Goal: Navigation & Orientation: Find specific page/section

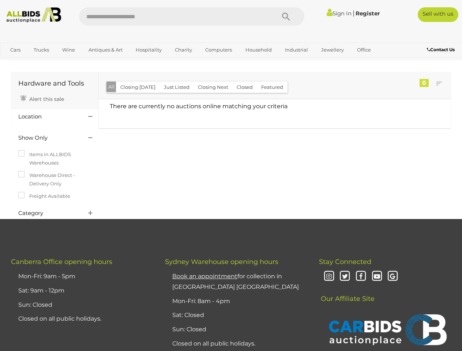
click at [231, 176] on div "Hardware and Tools Alert this sale Location" at bounding box center [230, 145] width 451 height 148
click at [286, 16] on icon "Search" at bounding box center [286, 16] width 8 height 11
click at [15, 50] on link "Cars" at bounding box center [15, 50] width 20 height 12
click at [41, 50] on link "Trucks" at bounding box center [41, 50] width 25 height 12
click at [68, 50] on link "Wine" at bounding box center [68, 50] width 22 height 12
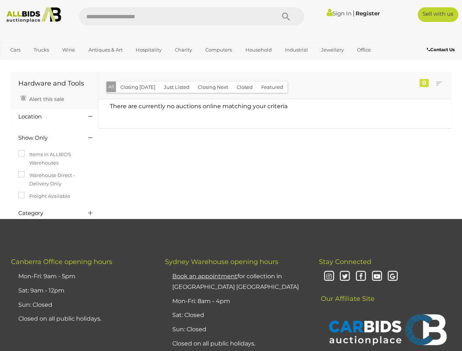
click at [105, 50] on link "Antiques & Art" at bounding box center [106, 50] width 44 height 12
click at [148, 50] on link "Hospitality" at bounding box center [149, 50] width 36 height 12
click at [183, 50] on link "Charity" at bounding box center [183, 50] width 27 height 12
click at [218, 50] on link "Computers" at bounding box center [219, 50] width 36 height 12
click at [258, 50] on link "Household" at bounding box center [259, 50] width 36 height 12
